Goal: Book appointment/travel/reservation

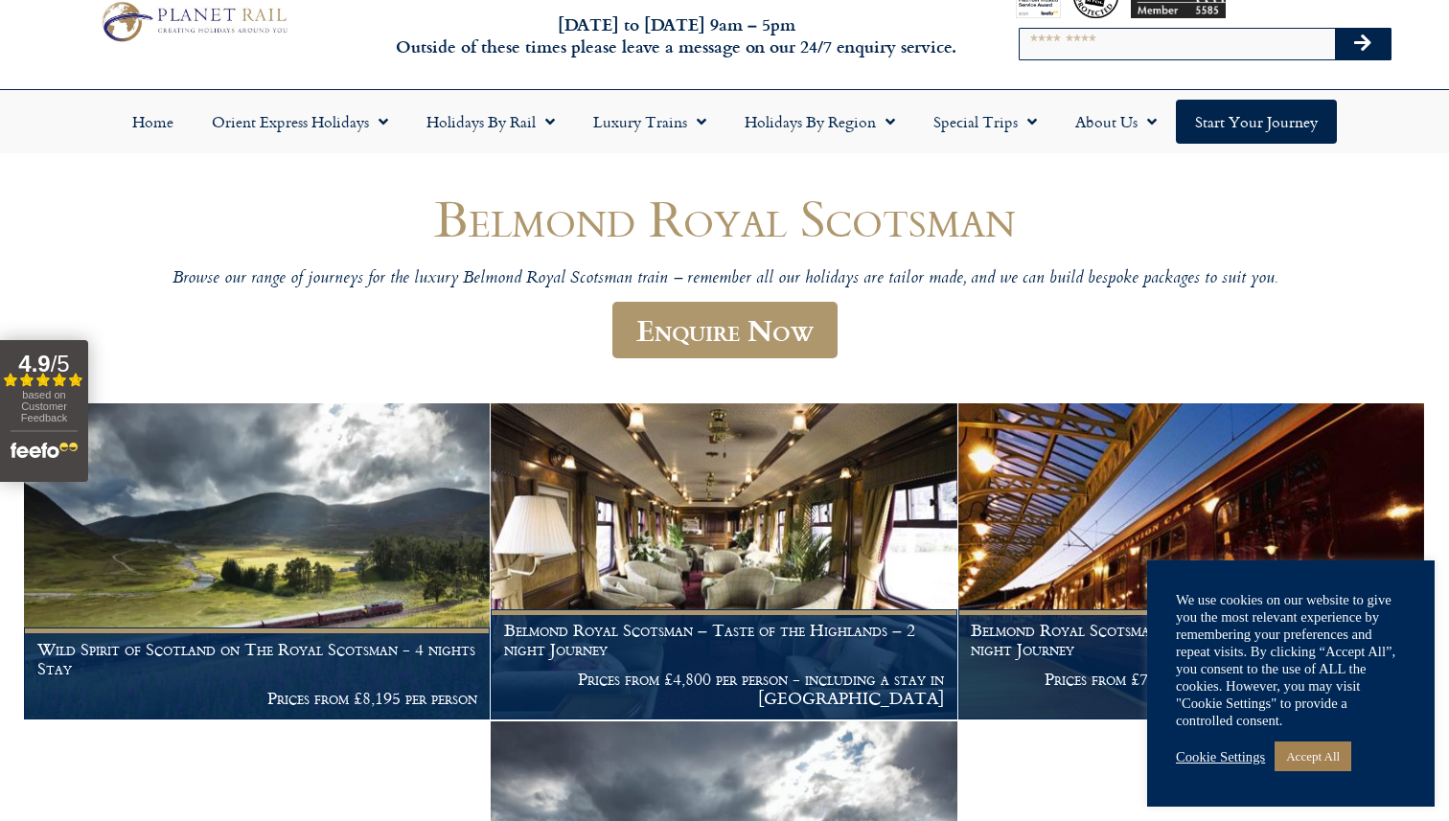
scroll to position [61, 0]
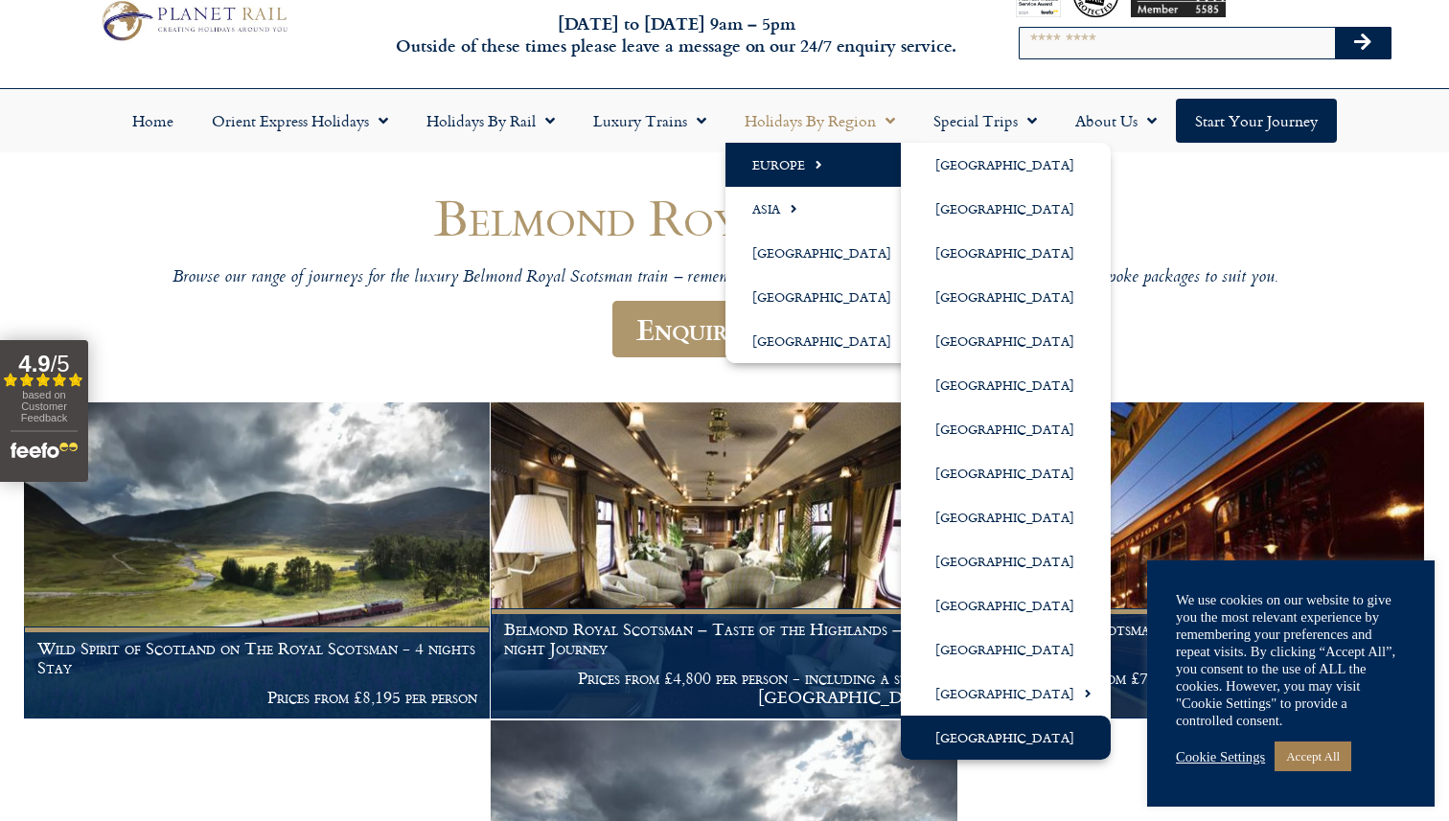
click at [973, 721] on link "[GEOGRAPHIC_DATA]" at bounding box center [1006, 738] width 210 height 44
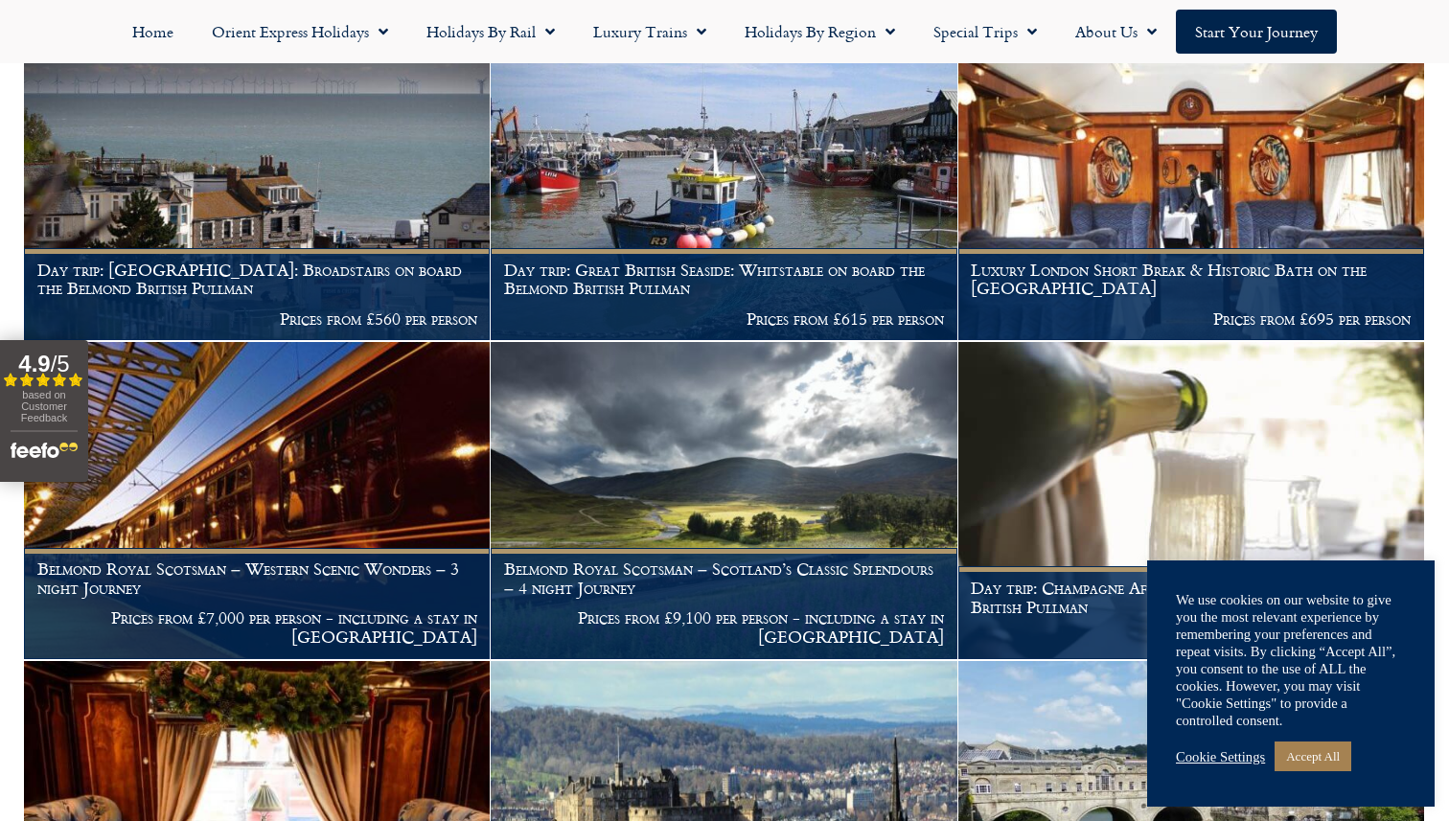
scroll to position [2087, 0]
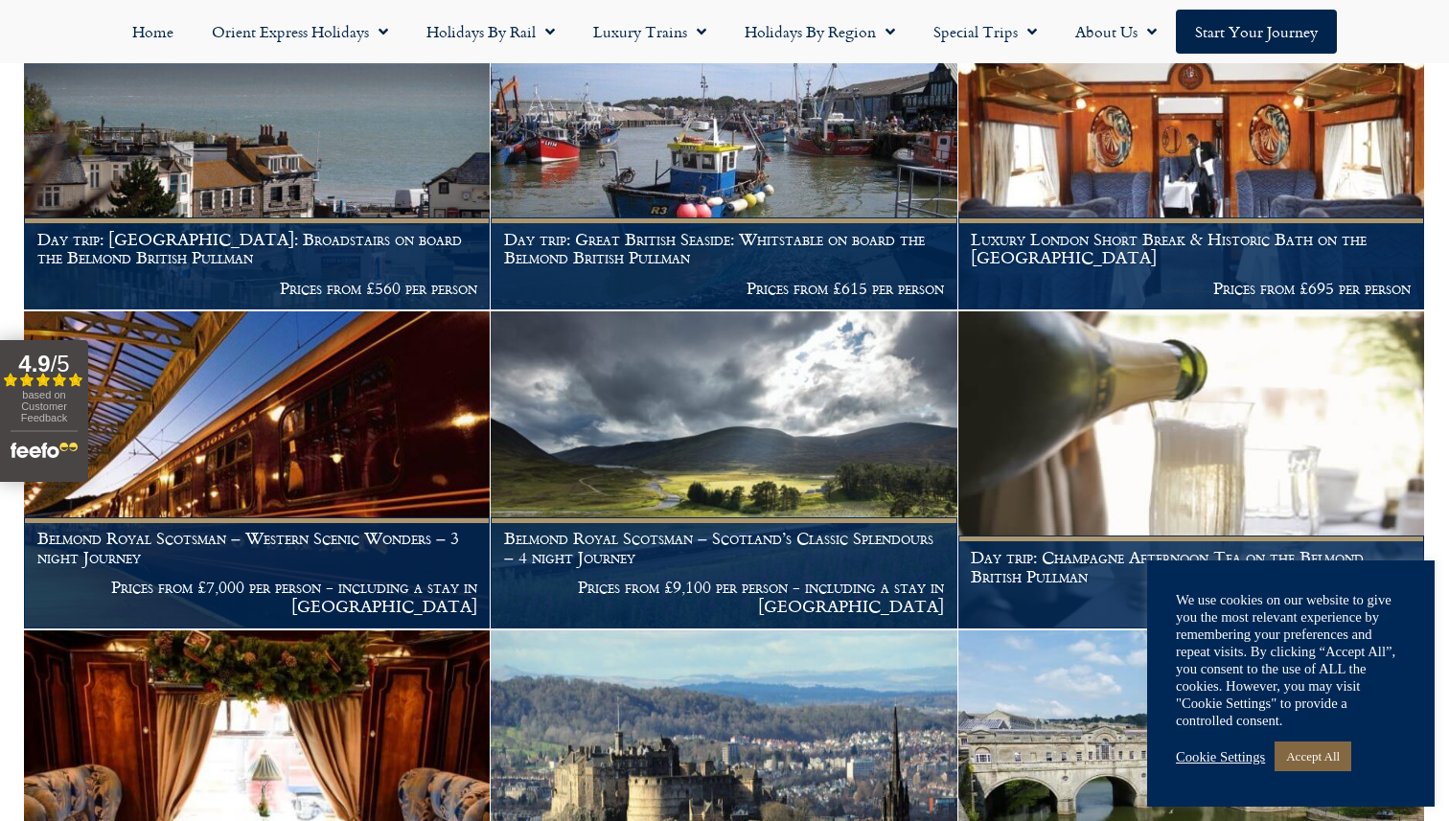
click at [1305, 760] on link "Accept All" at bounding box center [1312, 756] width 77 height 30
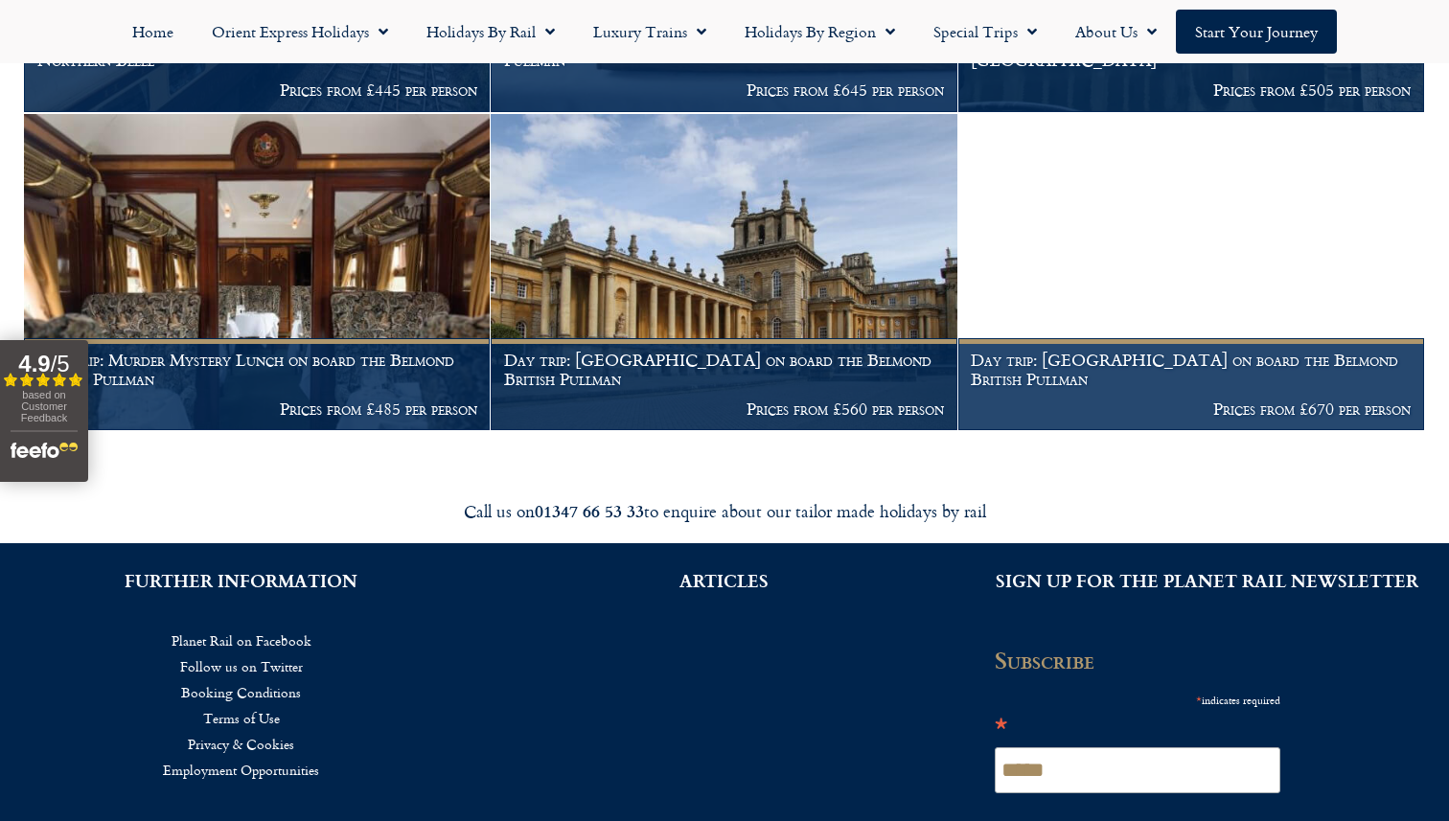
scroll to position [3097, 0]
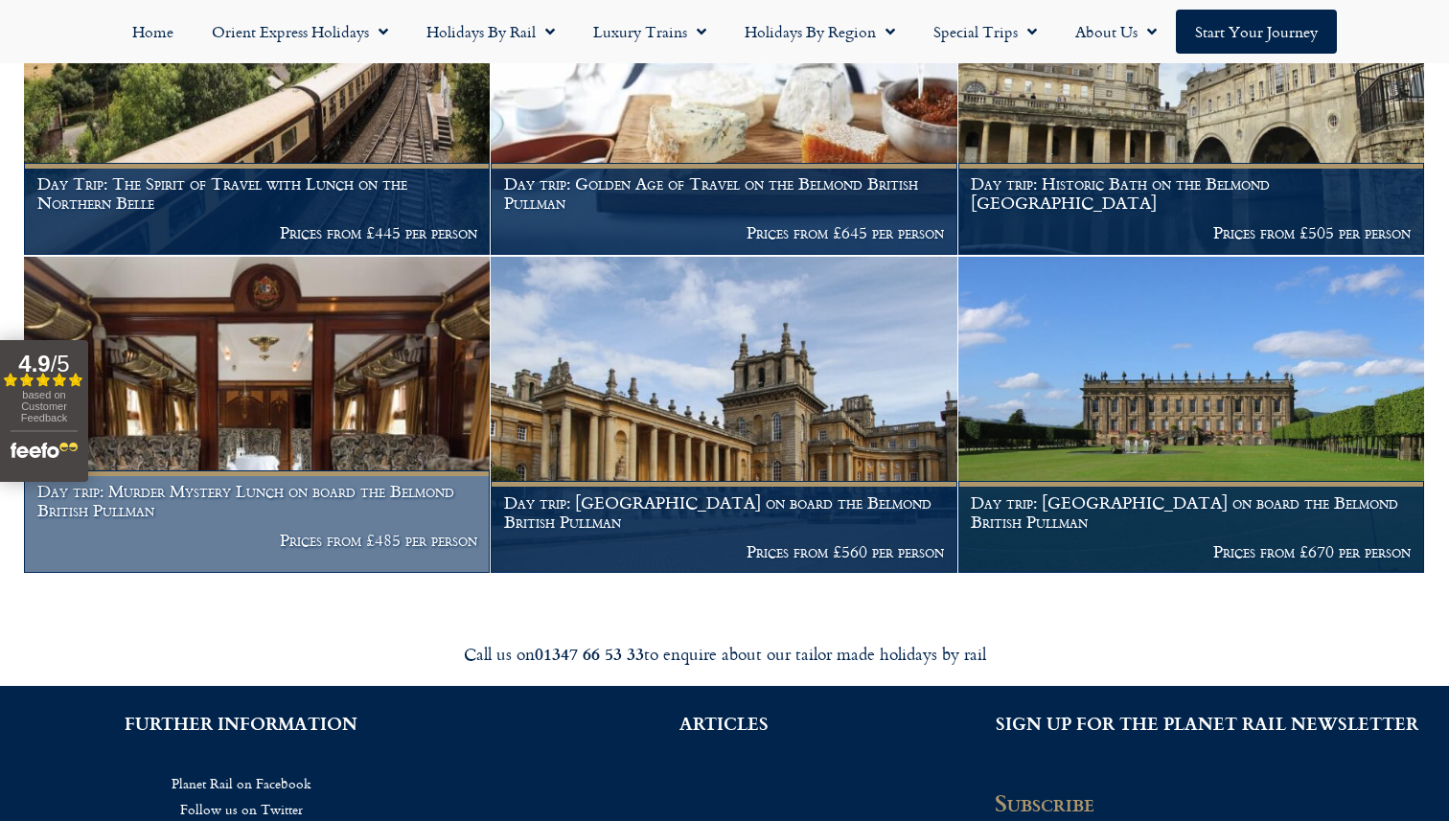
click at [403, 382] on img at bounding box center [257, 415] width 466 height 317
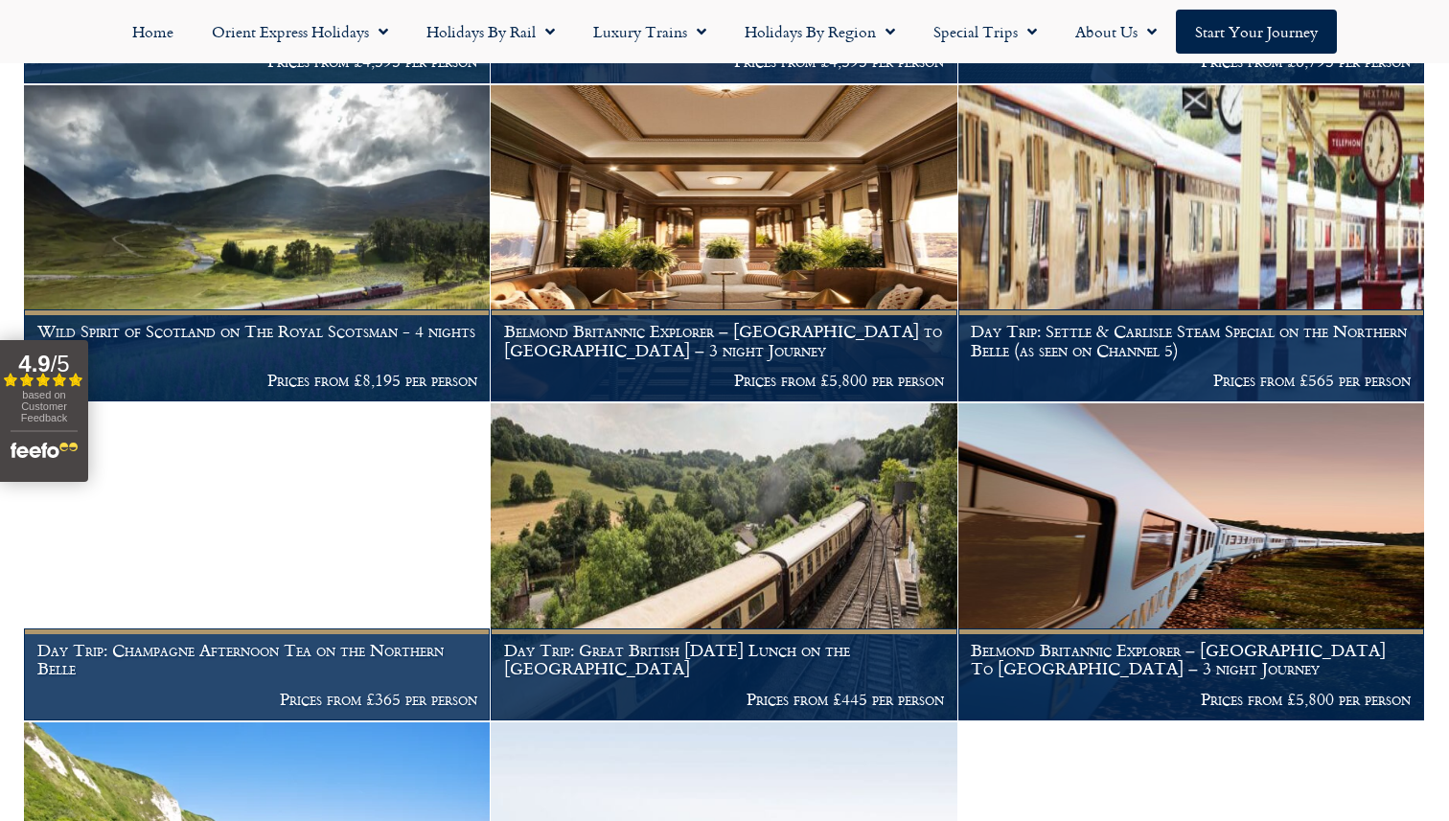
scroll to position [0, 0]
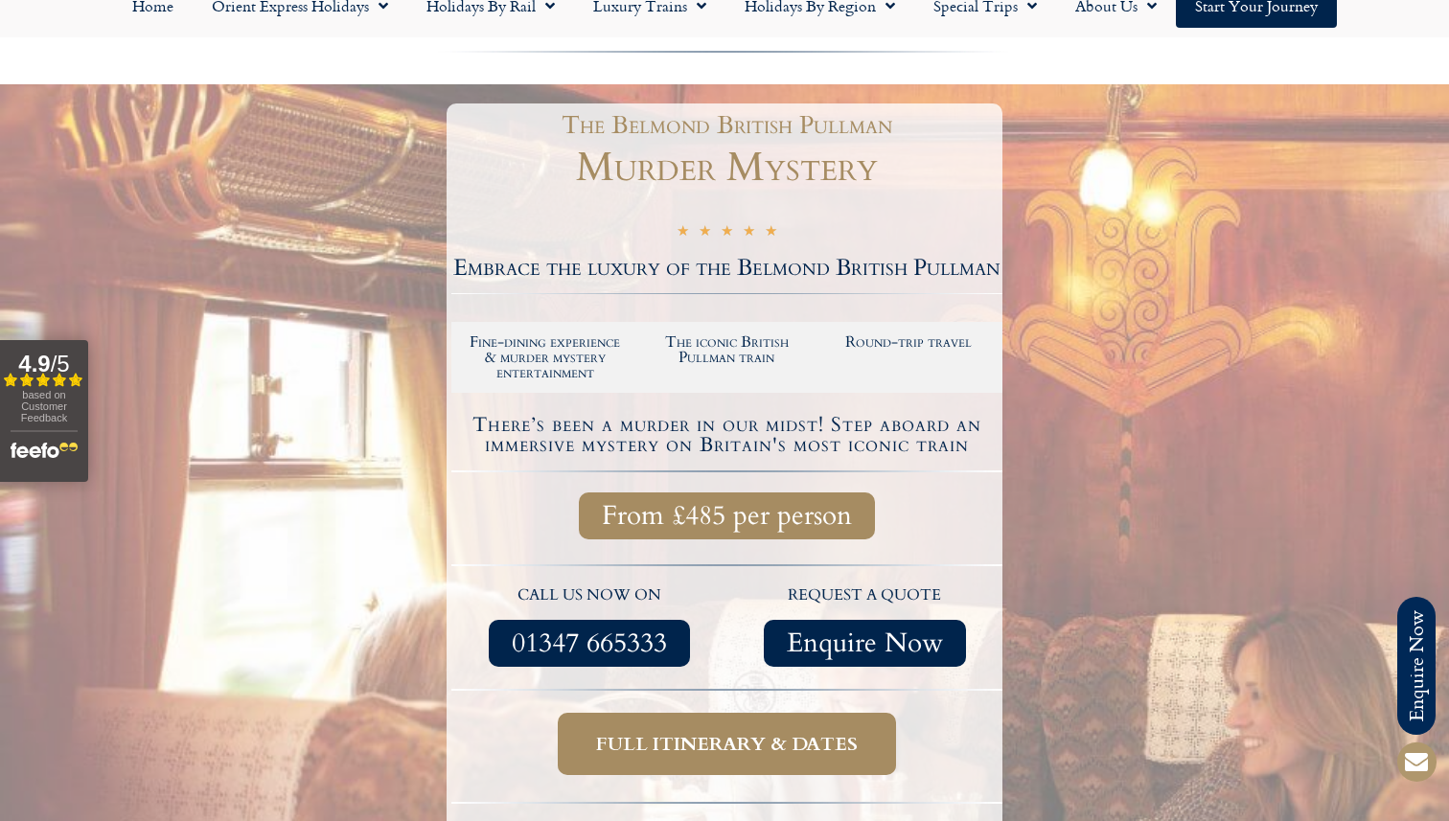
scroll to position [304, 0]
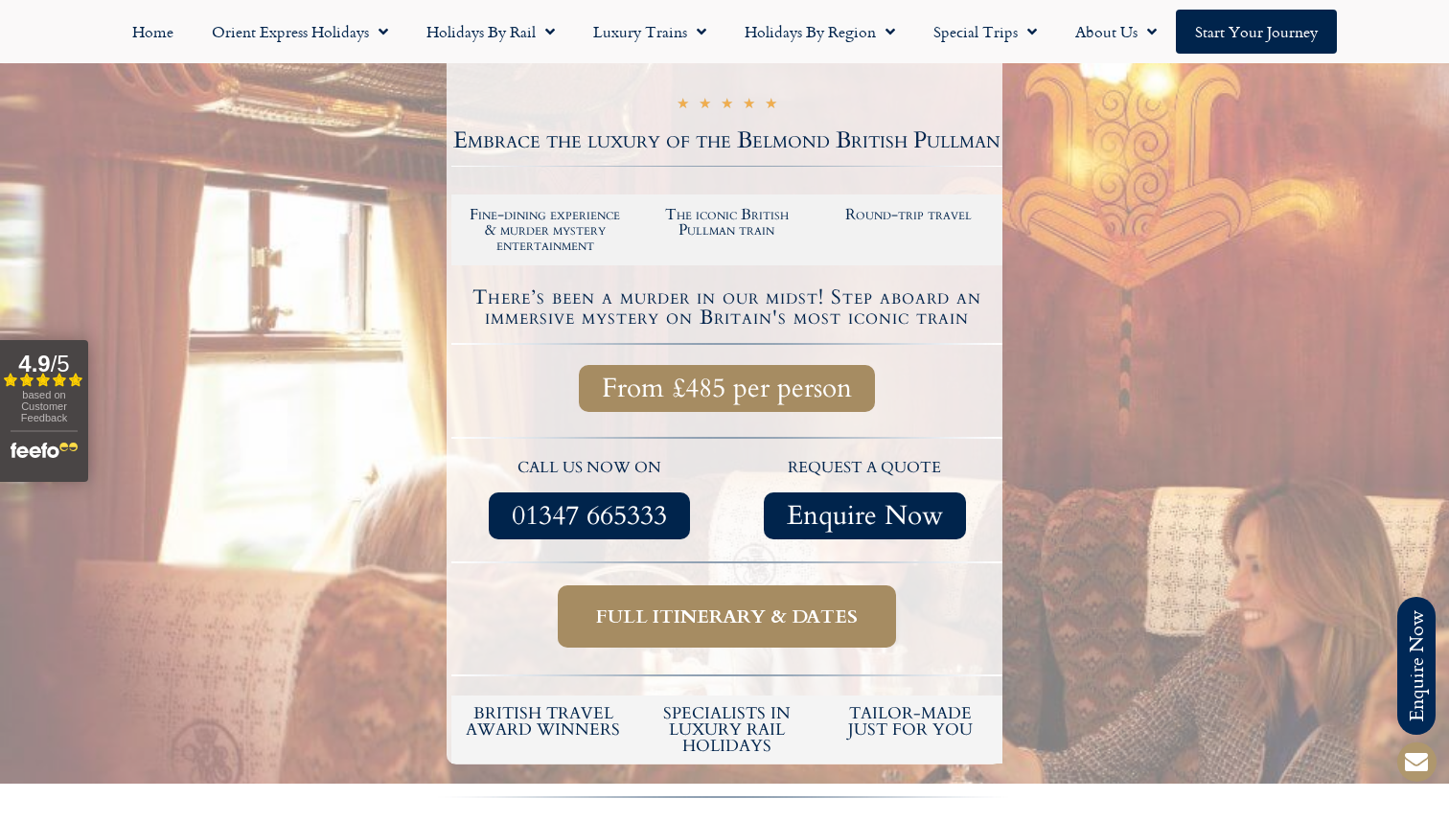
click at [284, 301] on div at bounding box center [724, 370] width 1449 height 827
